Goal: Information Seeking & Learning: Learn about a topic

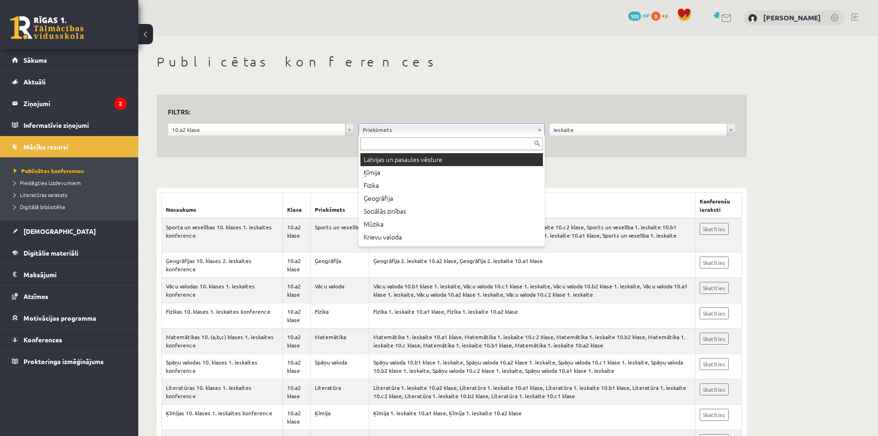
scroll to position [92, 0]
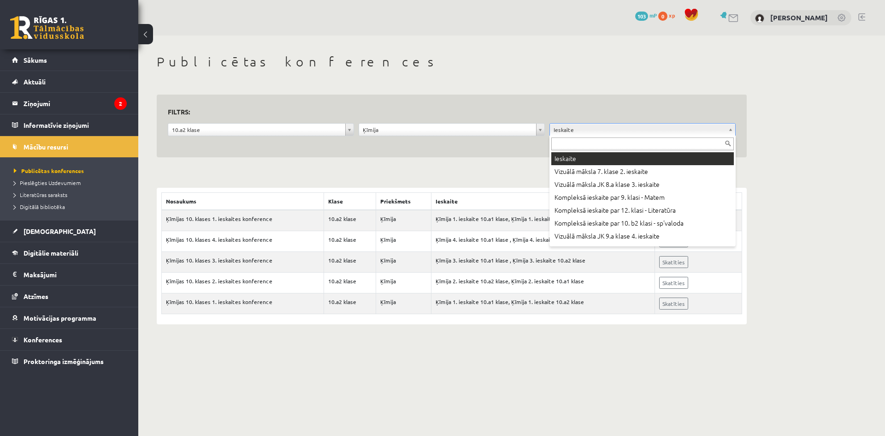
click at [573, 136] on div at bounding box center [643, 143] width 186 height 15
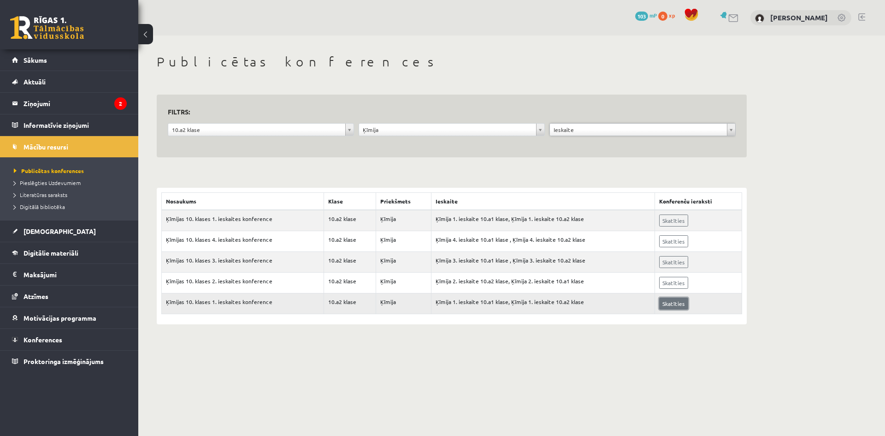
click at [667, 302] on link "Skatīties" at bounding box center [673, 303] width 29 height 12
